Goal: Transaction & Acquisition: Purchase product/service

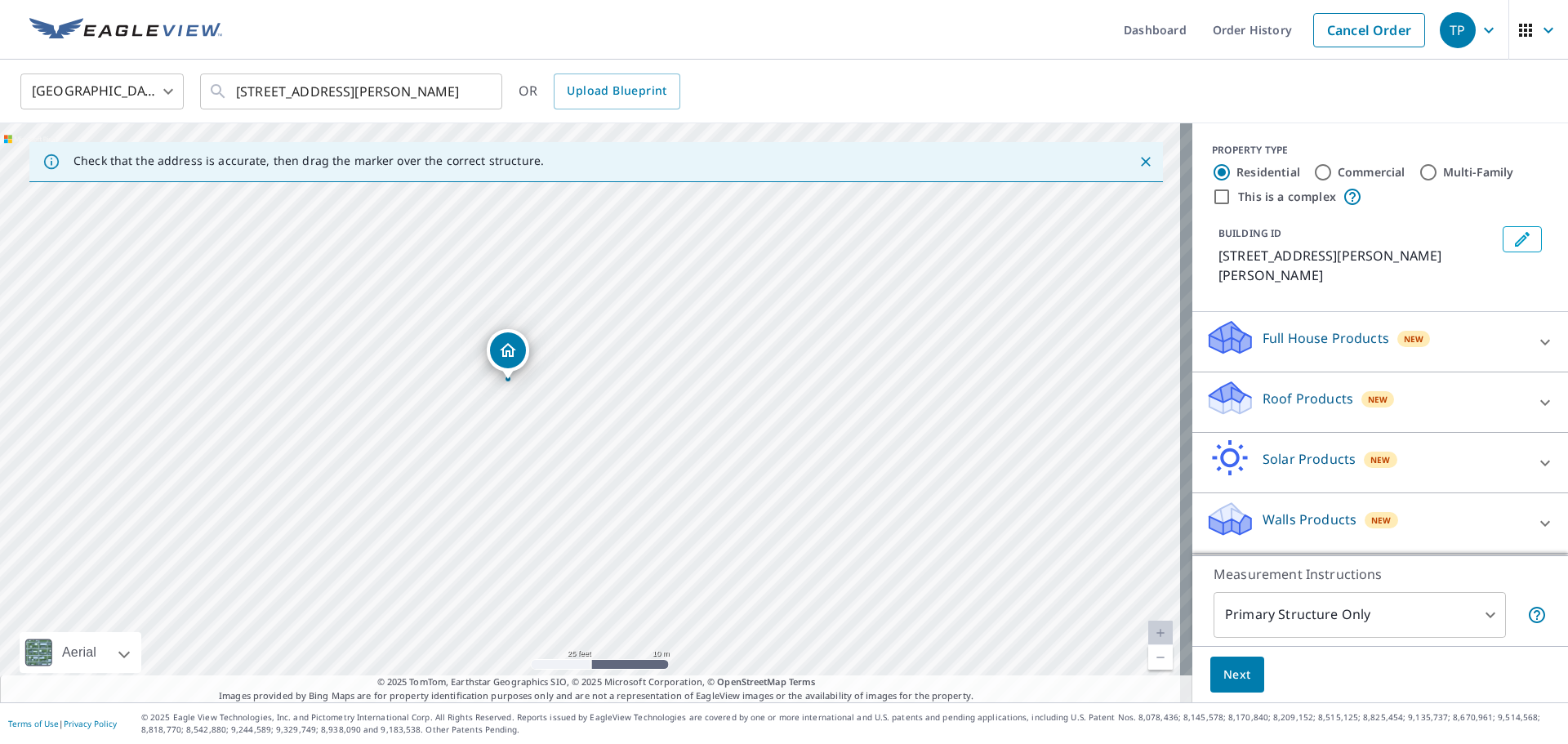
drag, startPoint x: 517, startPoint y: 437, endPoint x: 506, endPoint y: 346, distance: 91.7
click at [1224, 670] on span "Next" at bounding box center [1237, 675] width 28 height 21
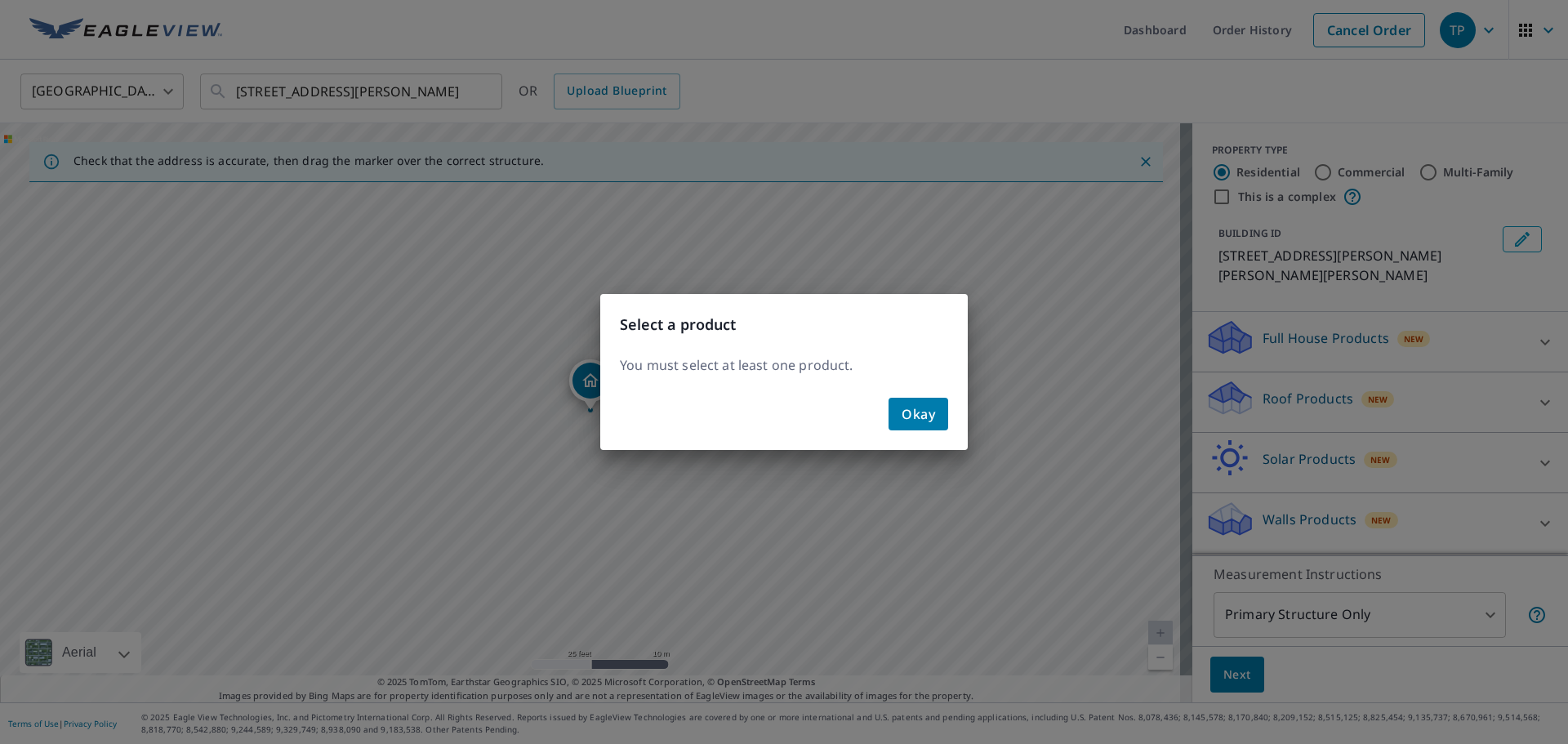
click at [907, 418] on span "Okay" at bounding box center [918, 414] width 34 height 23
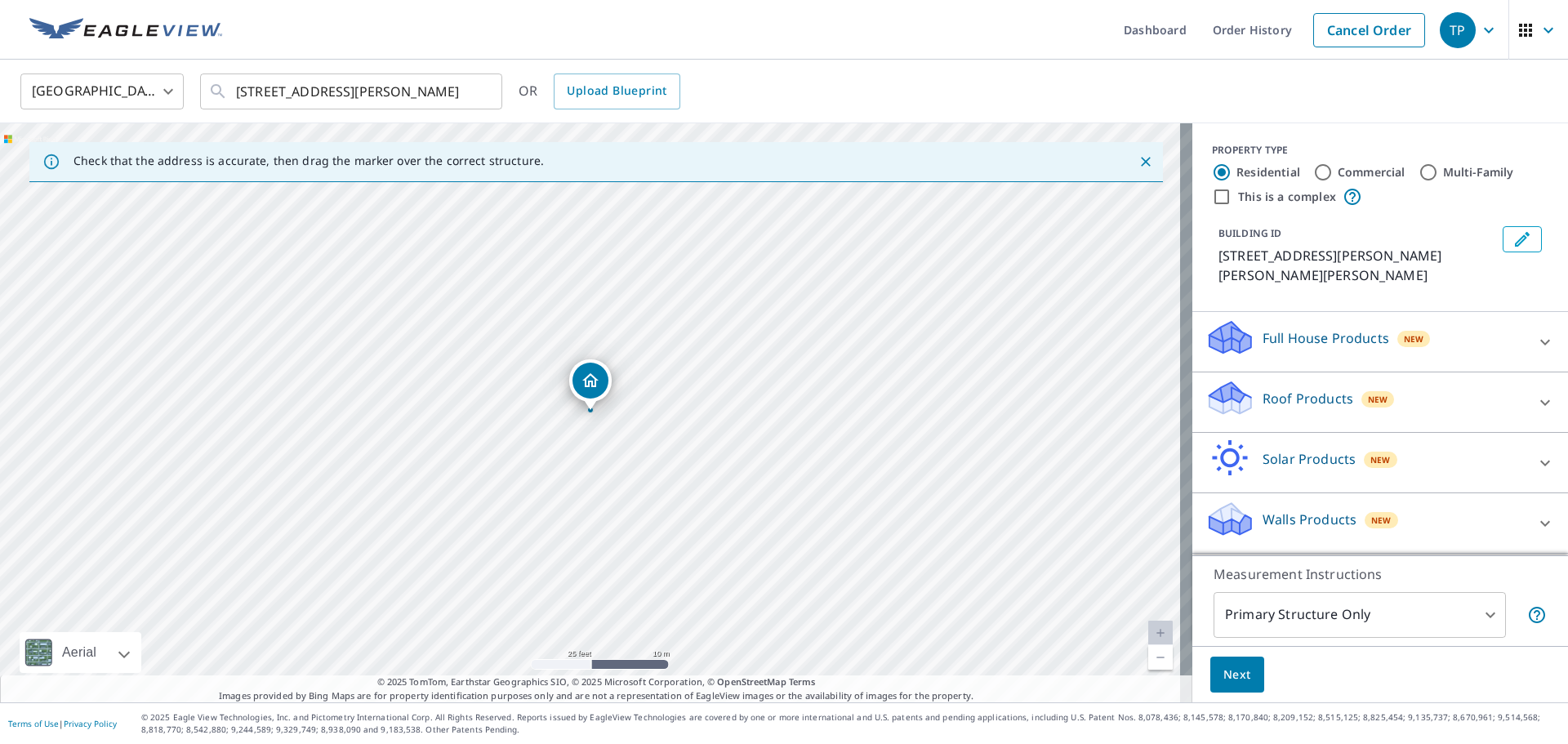
click at [1267, 388] on p "Roof Products" at bounding box center [1308, 398] width 90 height 20
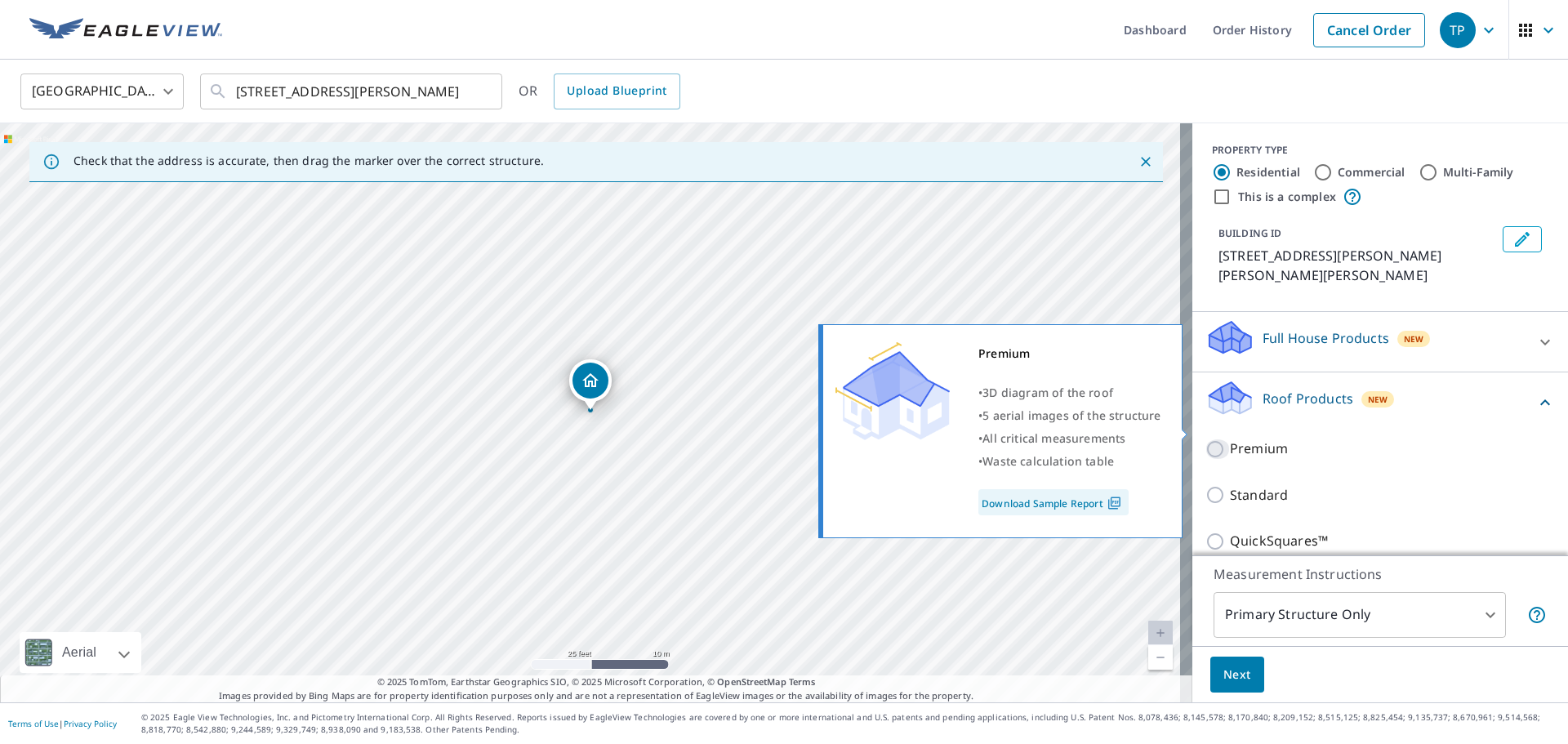
click at [1216, 439] on input "Premium" at bounding box center [1217, 449] width 24 height 20
checkbox input "true"
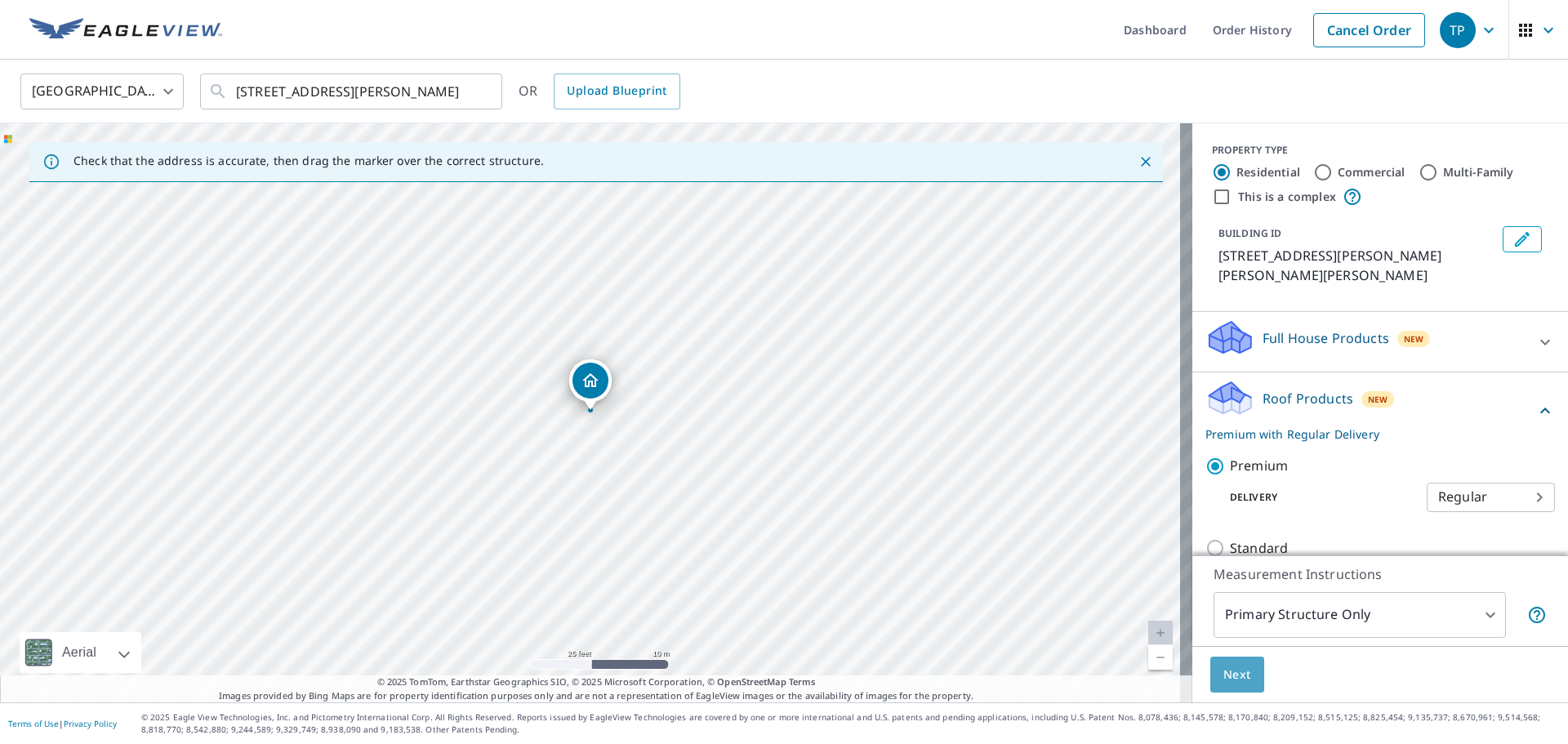
click at [1223, 672] on span "Next" at bounding box center [1237, 675] width 28 height 21
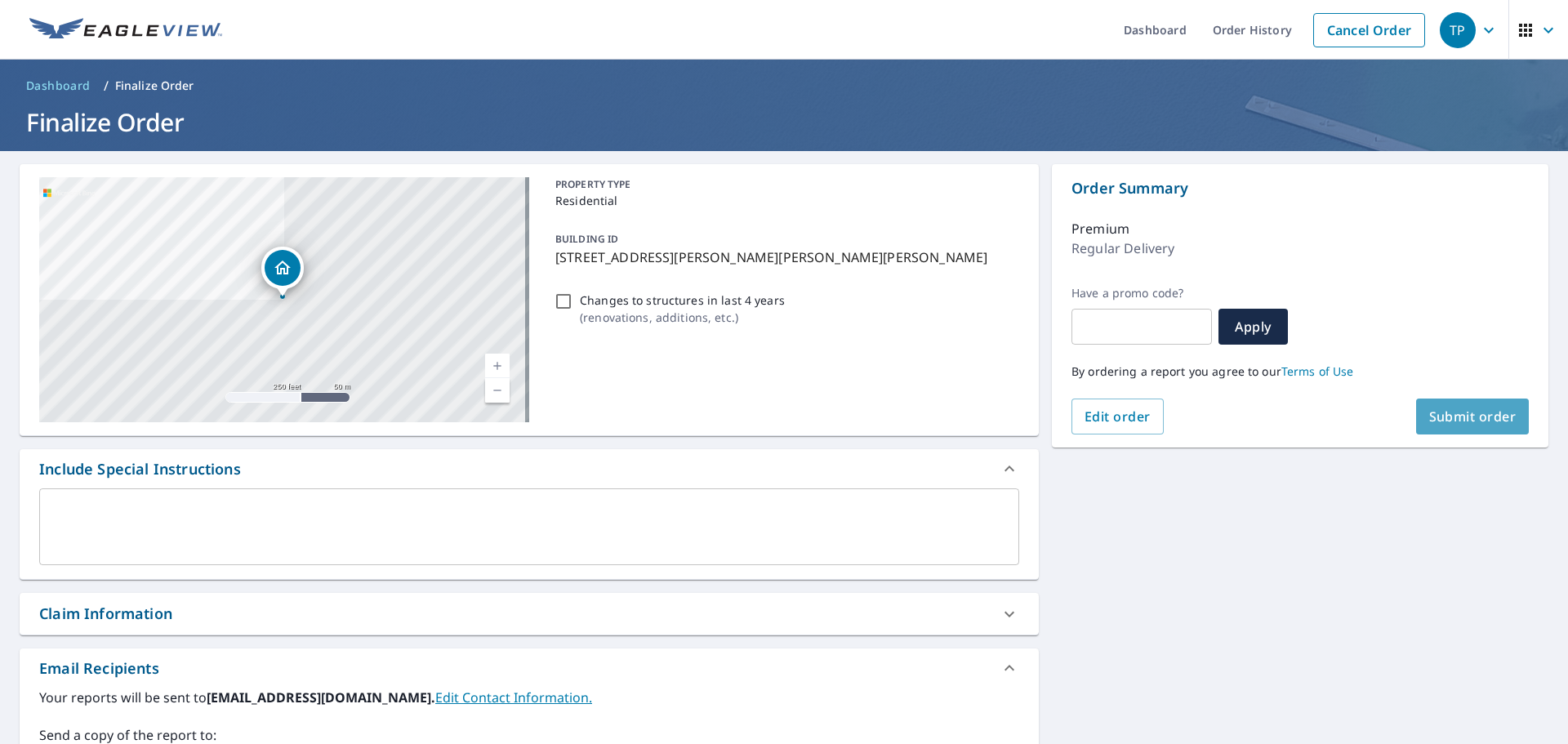
click at [1450, 421] on span "Submit order" at bounding box center [1472, 416] width 87 height 18
